Goal: Find specific page/section: Find specific page/section

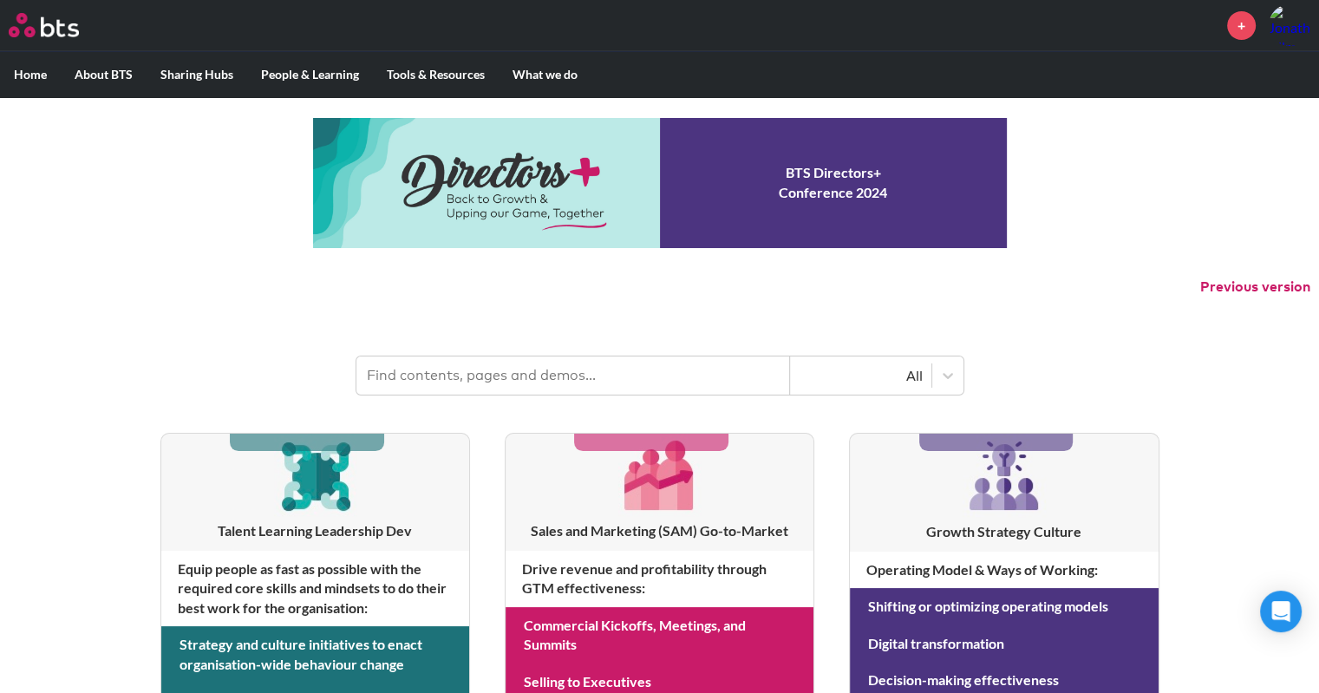
click at [570, 376] on input "text" at bounding box center [572, 375] width 433 height 38
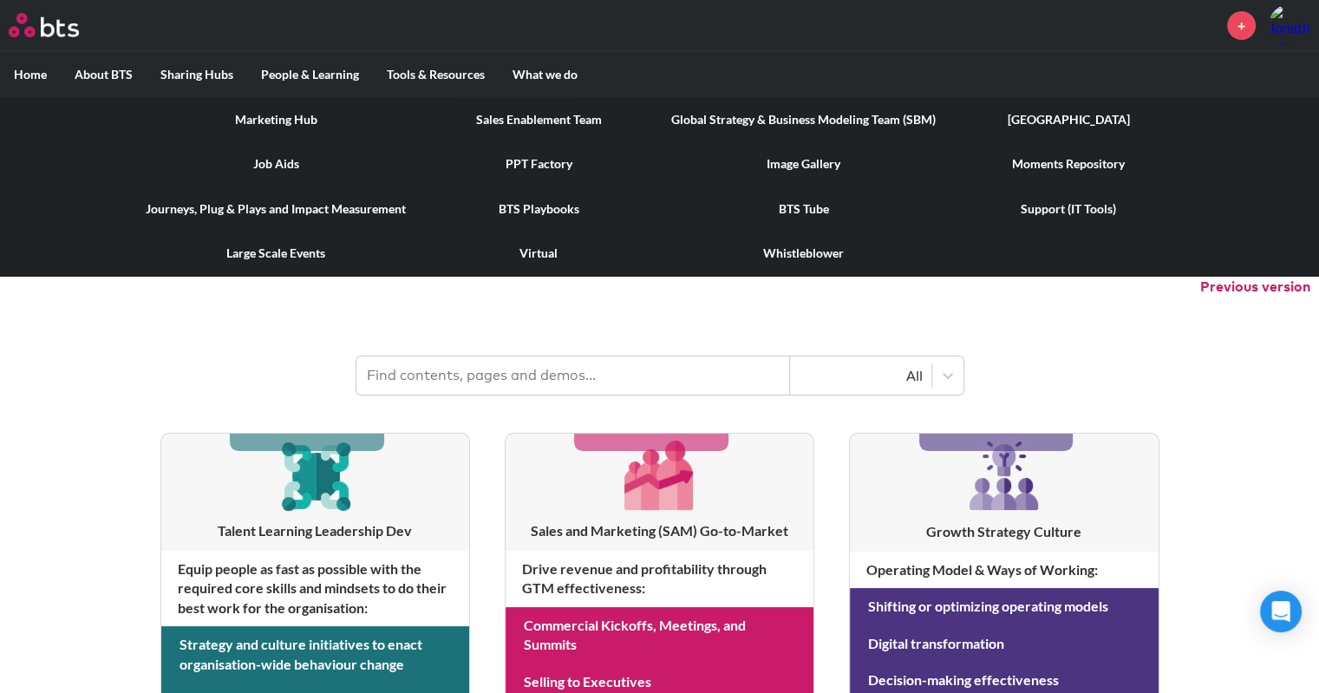
click at [787, 158] on link "Image Gallery" at bounding box center [803, 163] width 292 height 45
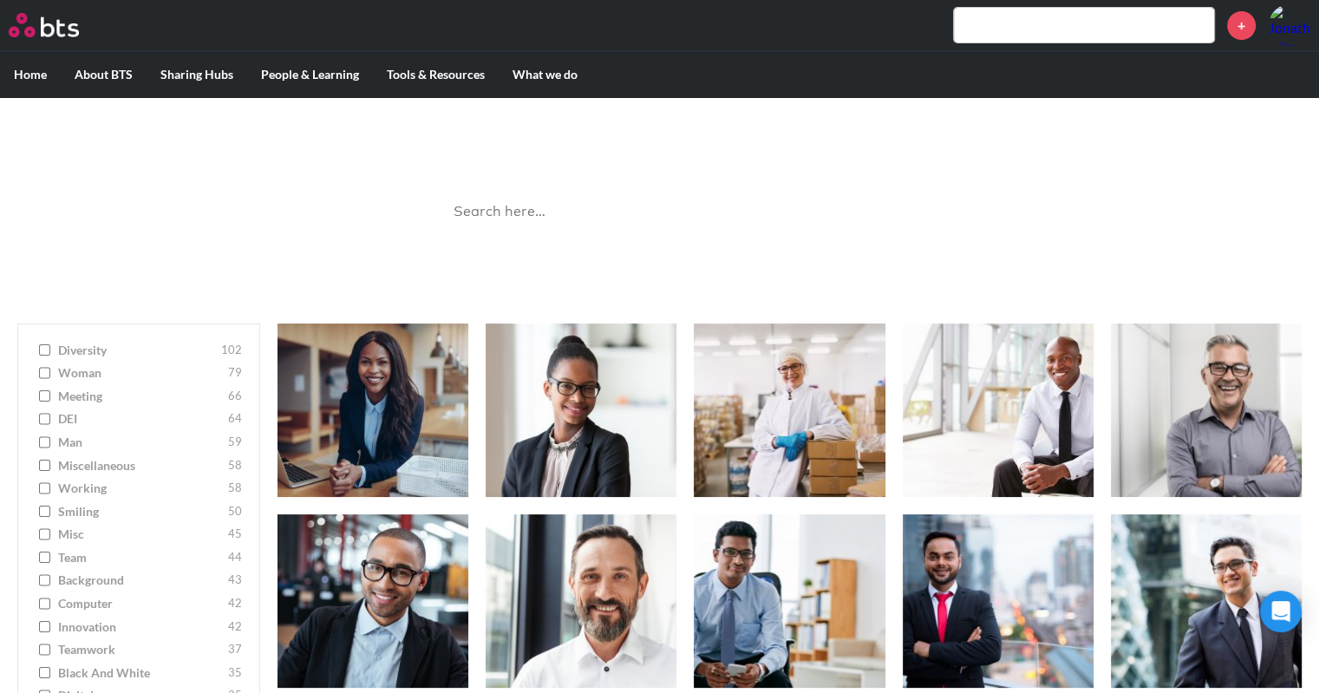
click at [564, 207] on input "search" at bounding box center [659, 212] width 433 height 46
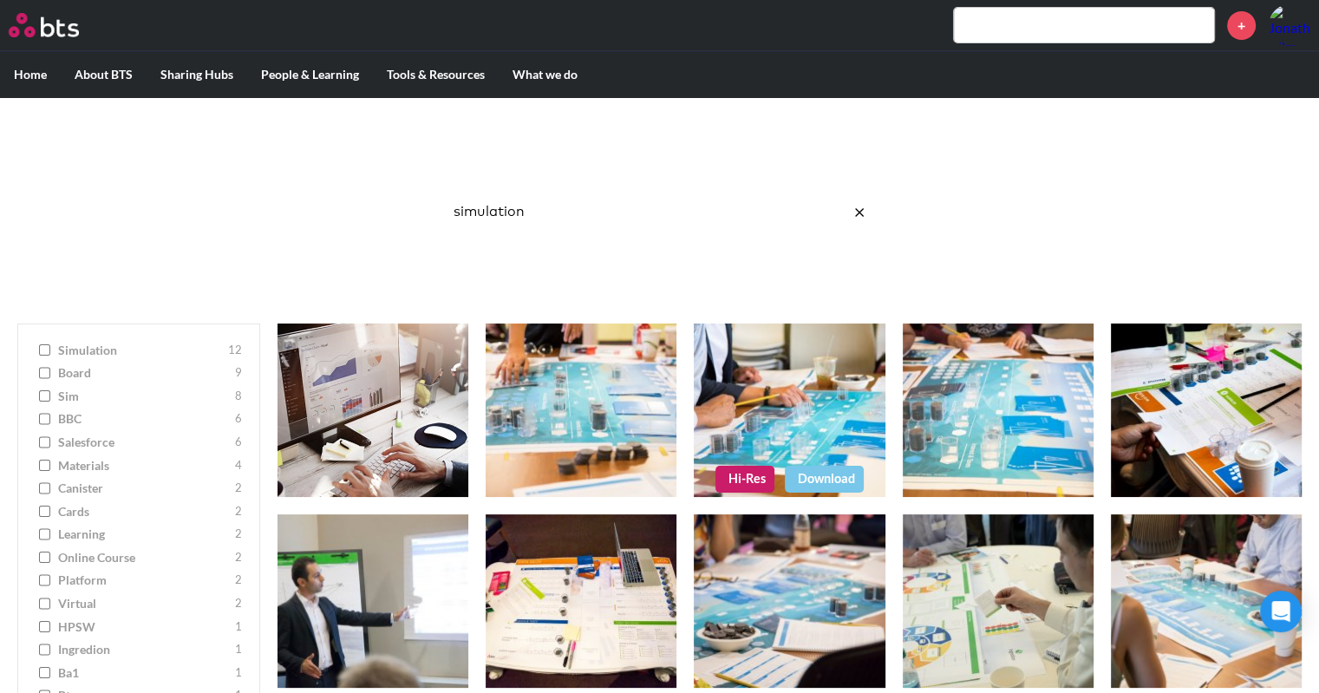
type input "simulation"
click at [741, 478] on link "Hi-Res" at bounding box center [744, 479] width 59 height 26
